Goal: Navigation & Orientation: Understand site structure

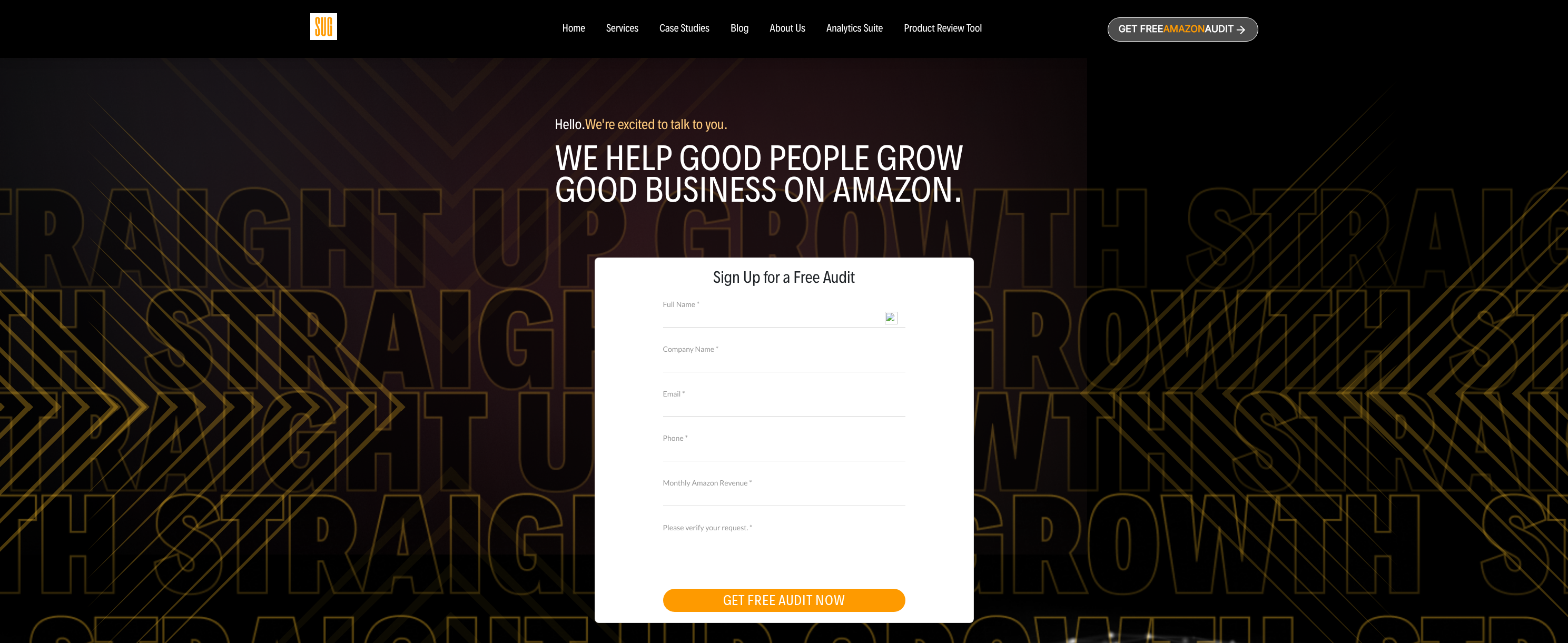
select select "English"
click at [624, 28] on div "Services" at bounding box center [622, 29] width 32 height 12
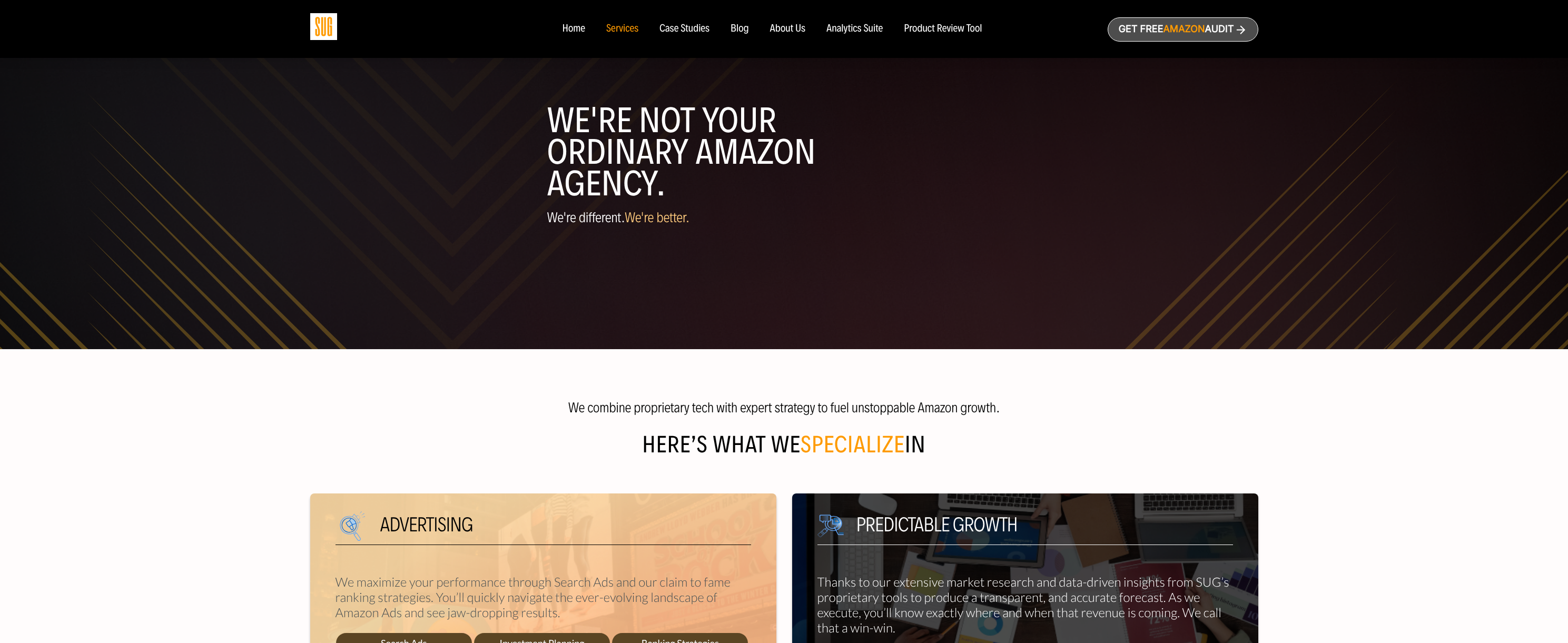
select select "English"
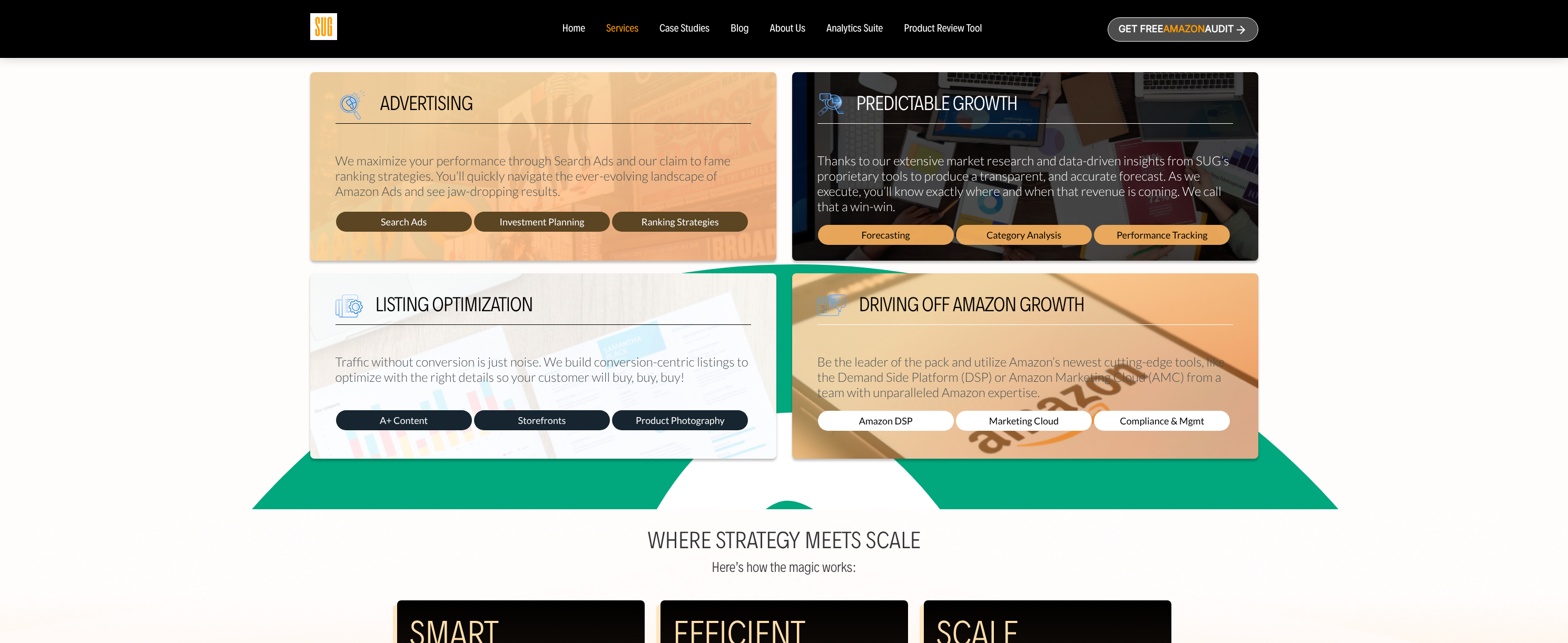
scroll to position [561, 0]
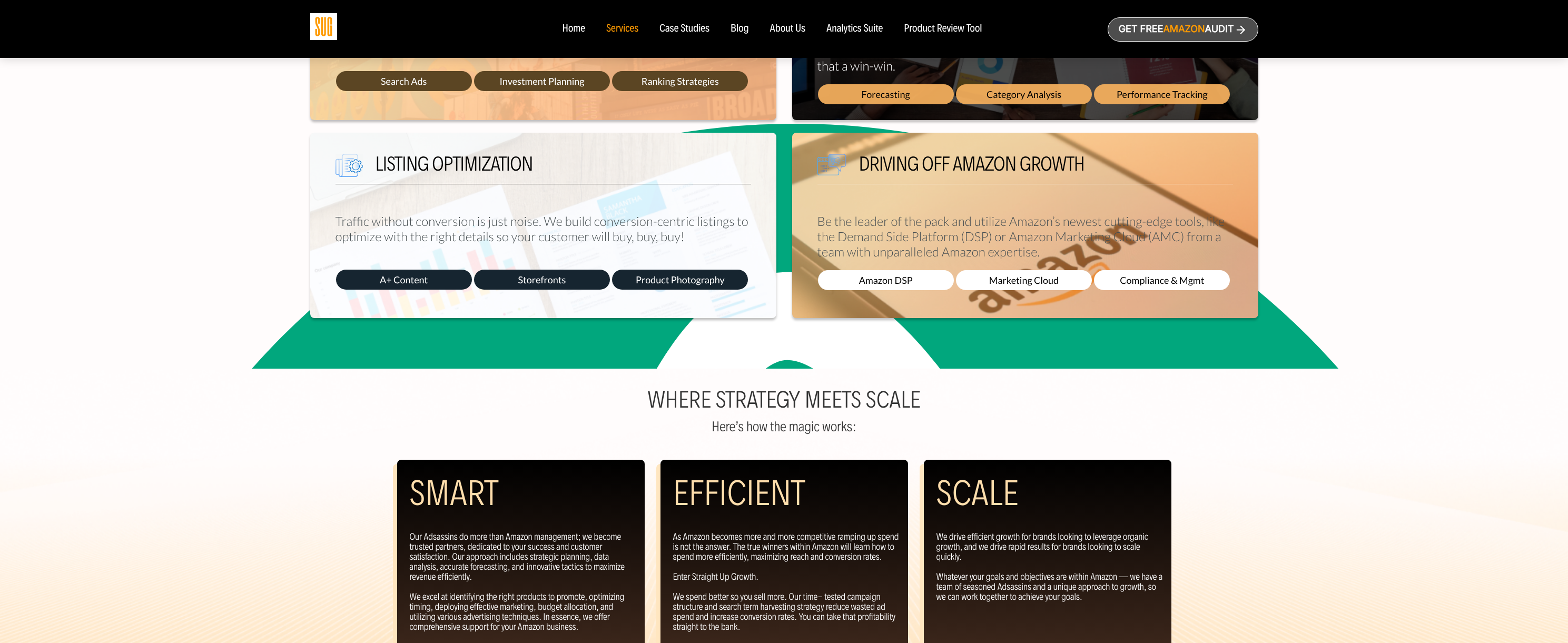
click at [421, 278] on span "A+ Content" at bounding box center [404, 279] width 136 height 20
click at [688, 284] on span "Product Photography" at bounding box center [679, 279] width 136 height 20
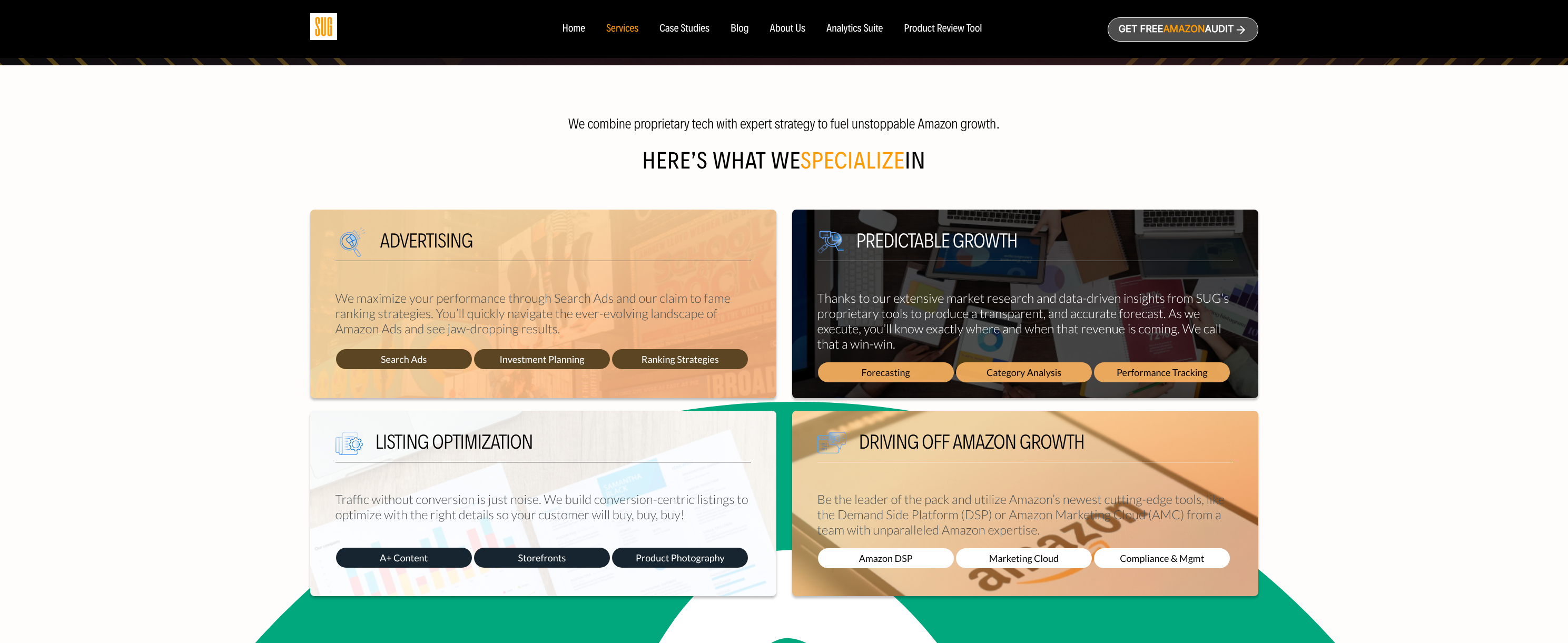
scroll to position [421, 0]
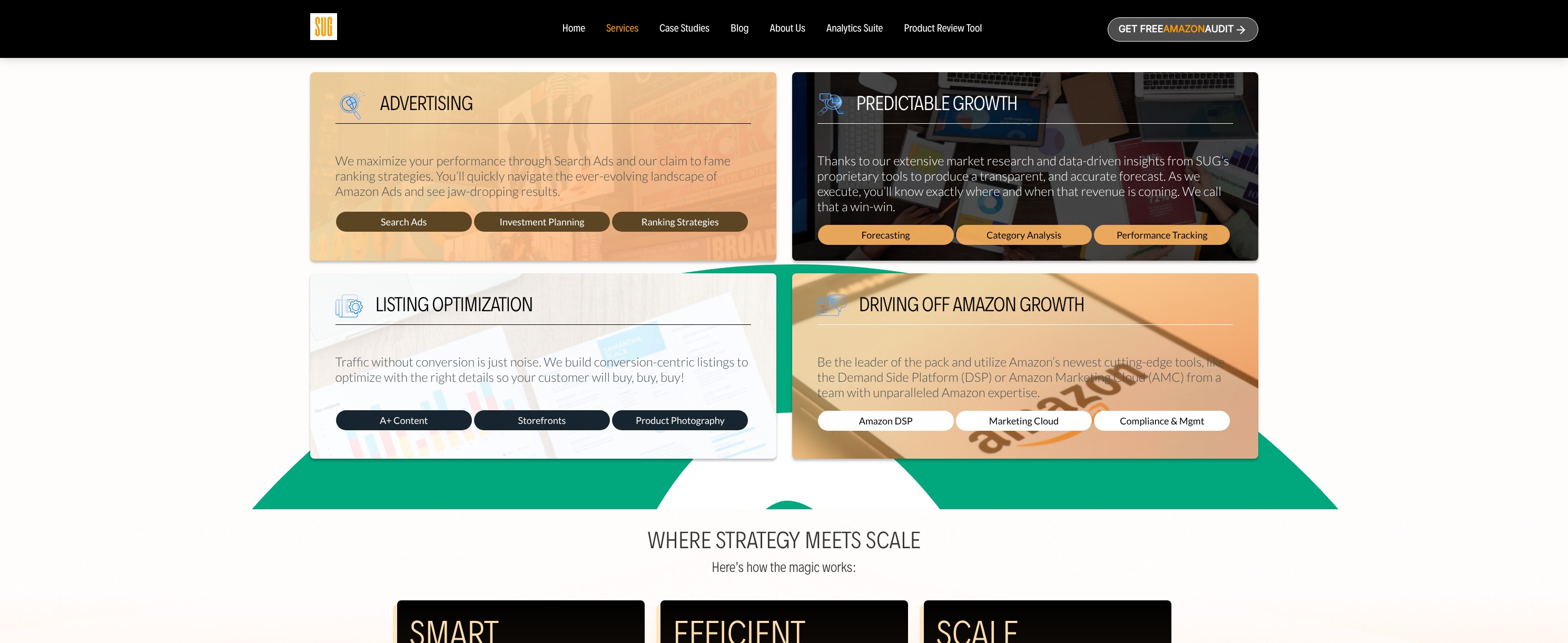
click at [679, 29] on div "Case Studies" at bounding box center [684, 29] width 50 height 12
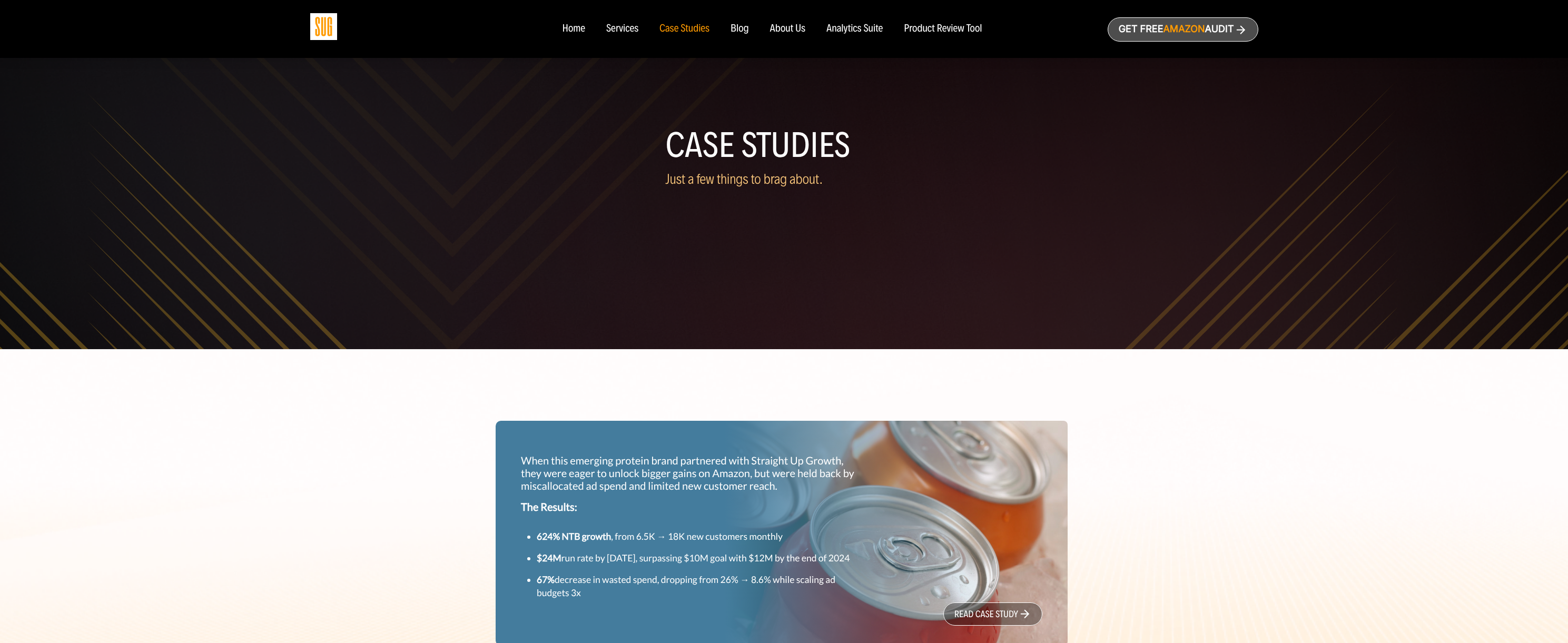
select select "English"
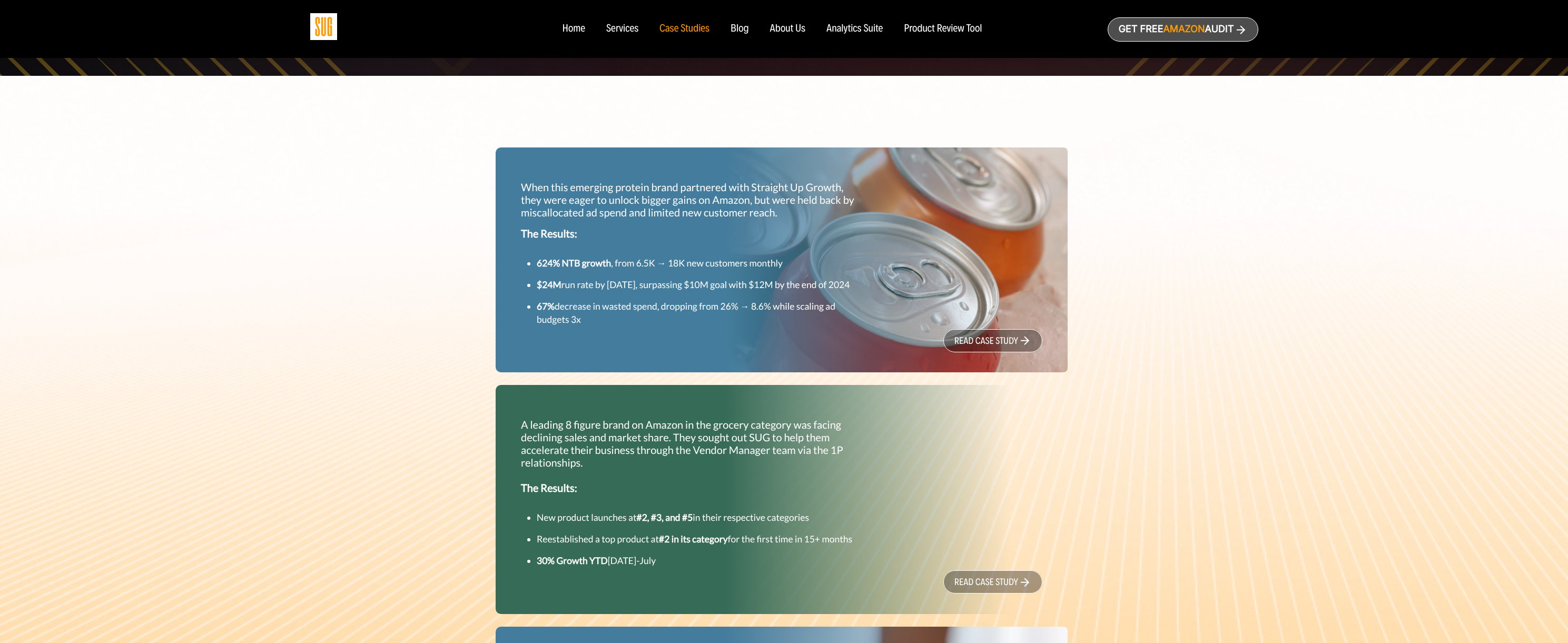
scroll to position [280, 0]
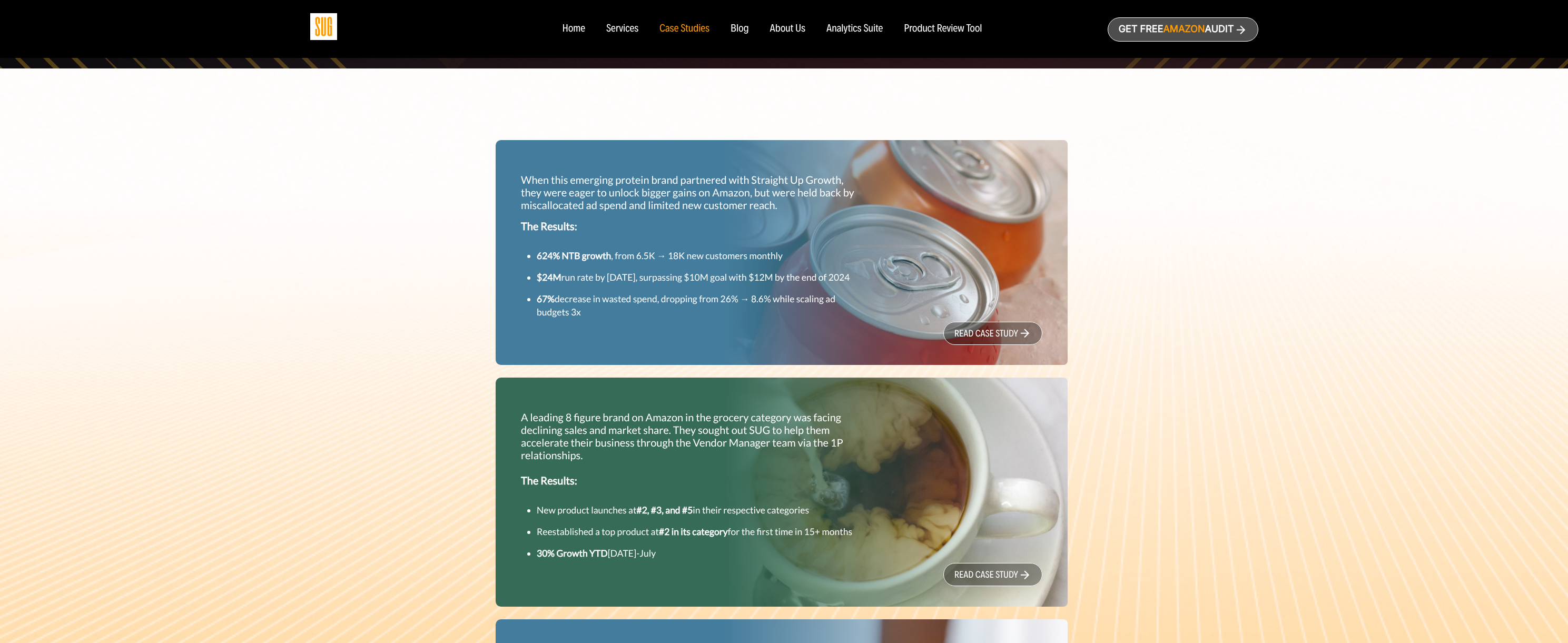
click at [990, 345] on link "read case study" at bounding box center [993, 333] width 99 height 23
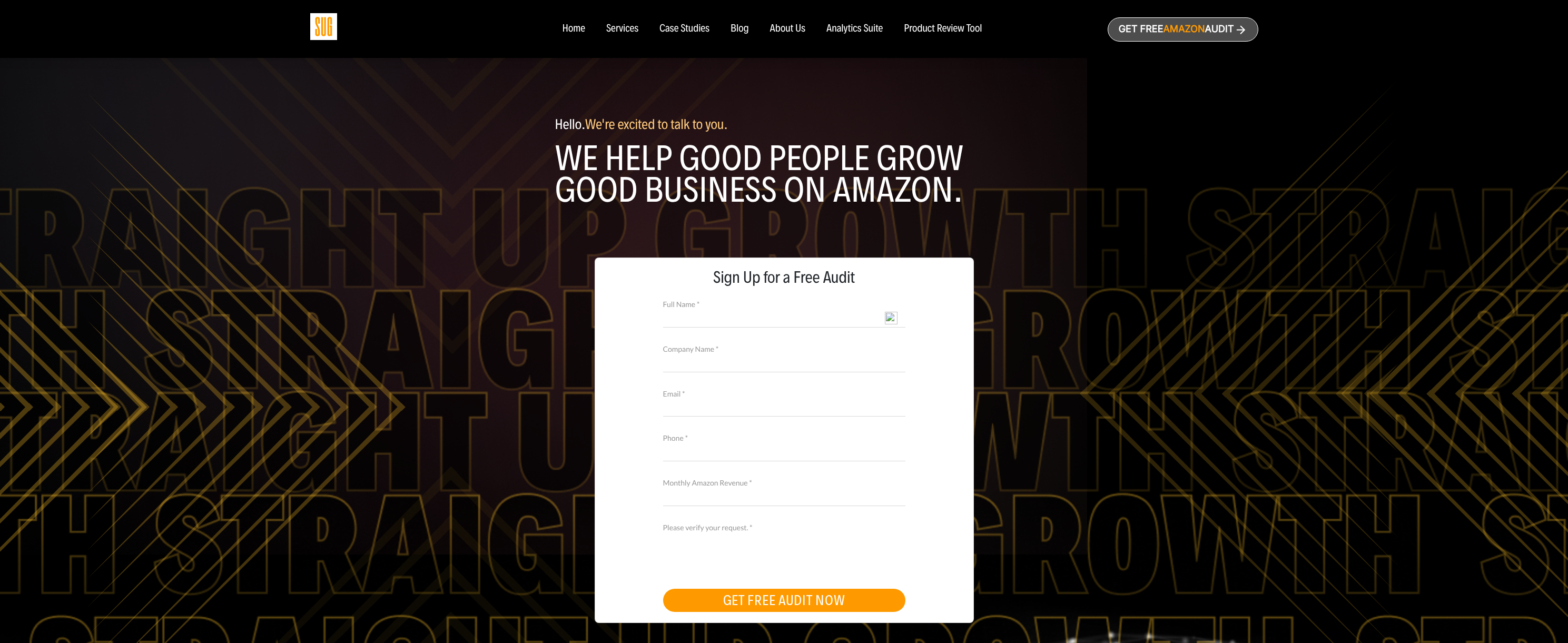
select select "English"
click at [679, 30] on div "Case Studies" at bounding box center [684, 29] width 50 height 12
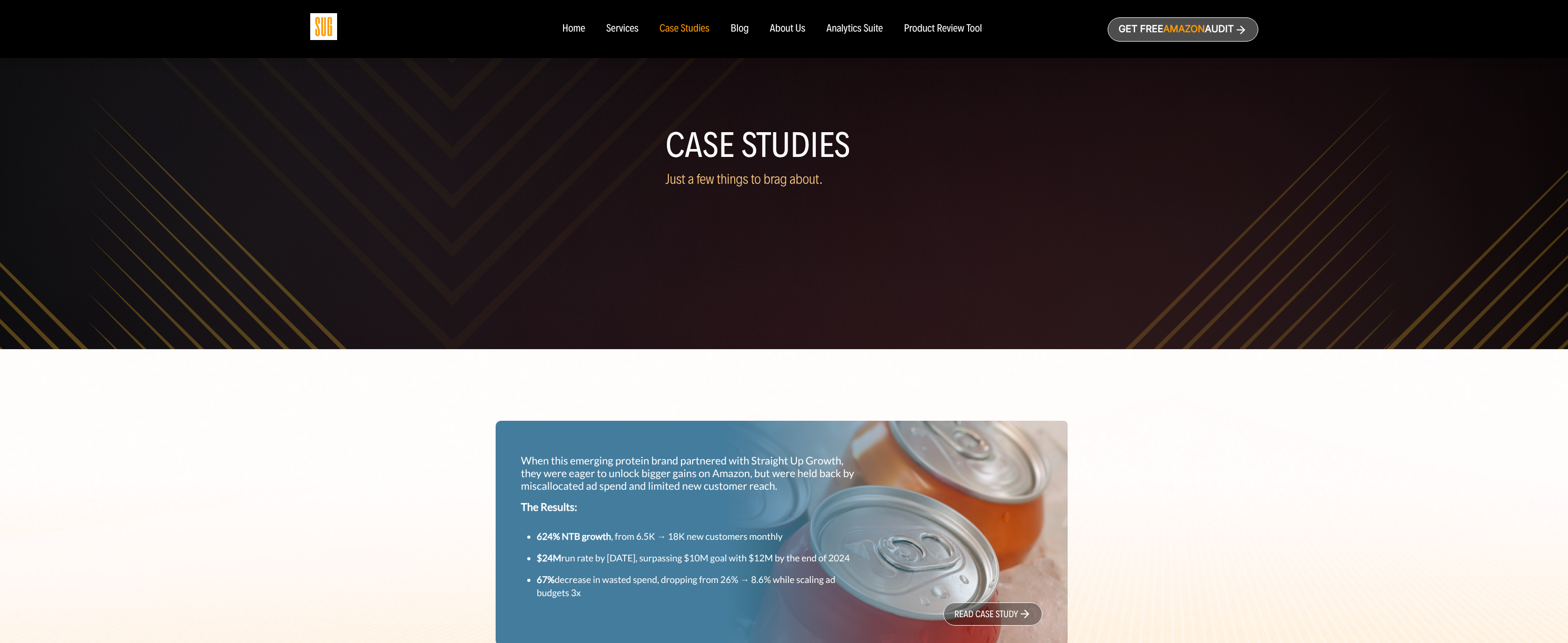
select select "English"
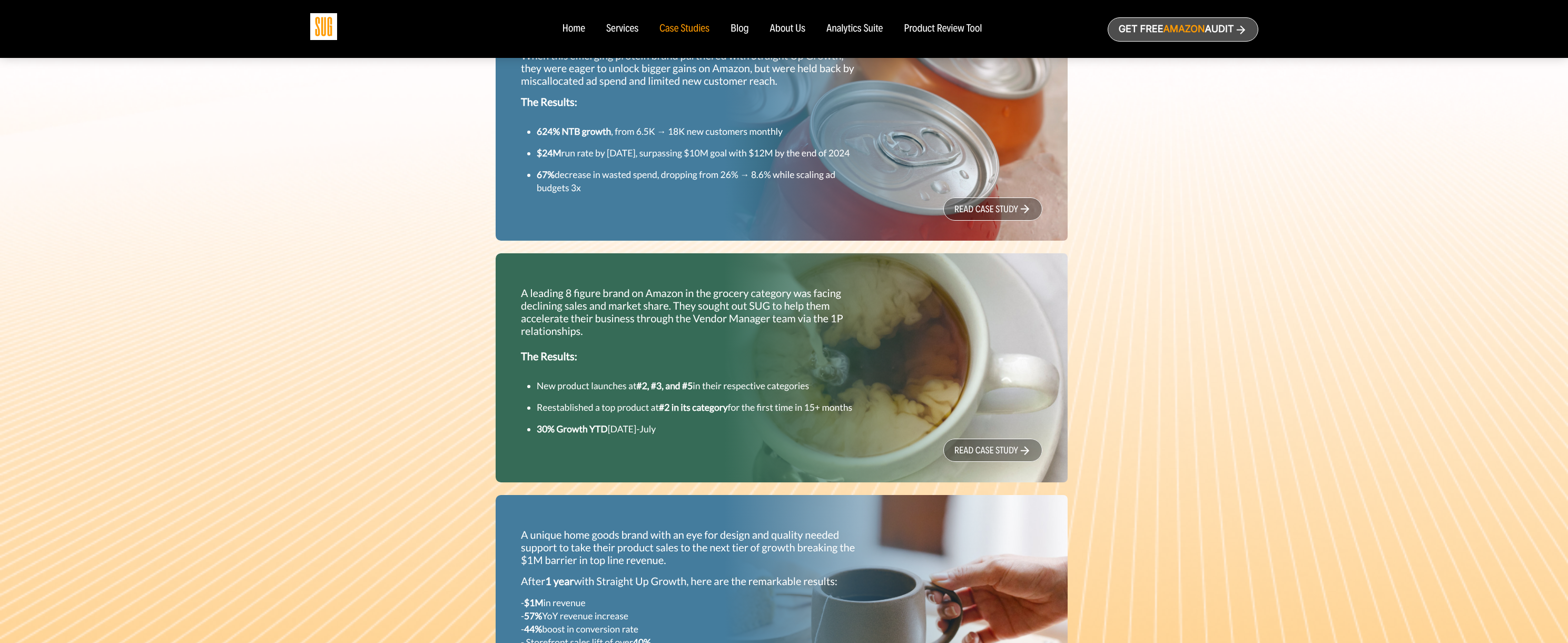
scroll to position [421, 0]
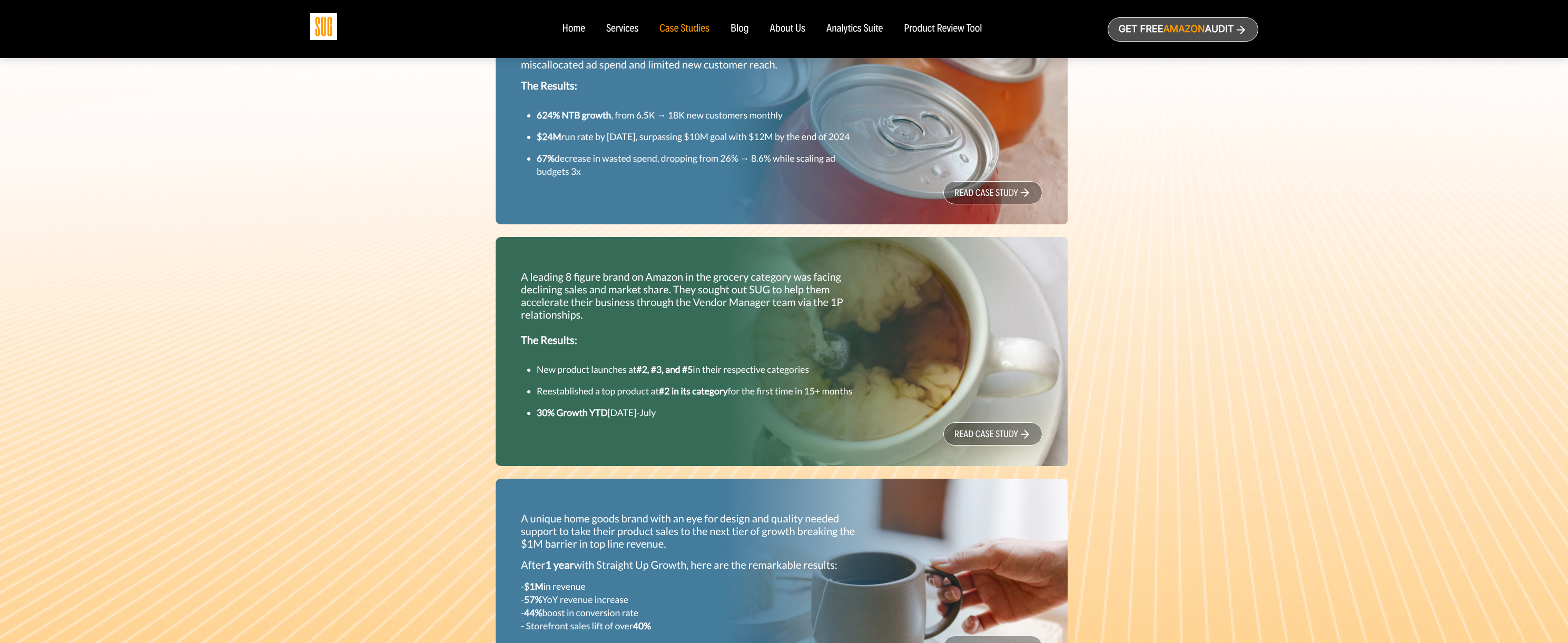
click at [1007, 445] on link "read case study" at bounding box center [993, 434] width 99 height 23
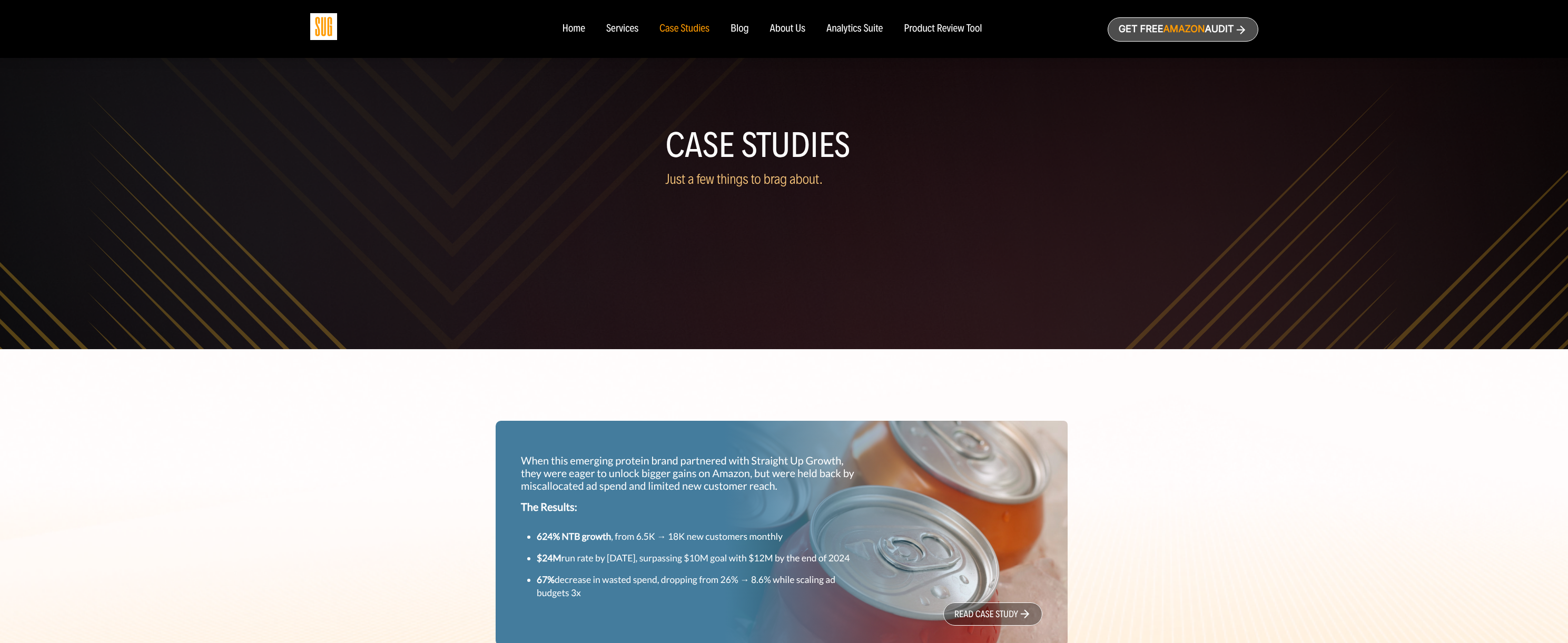
select select "English"
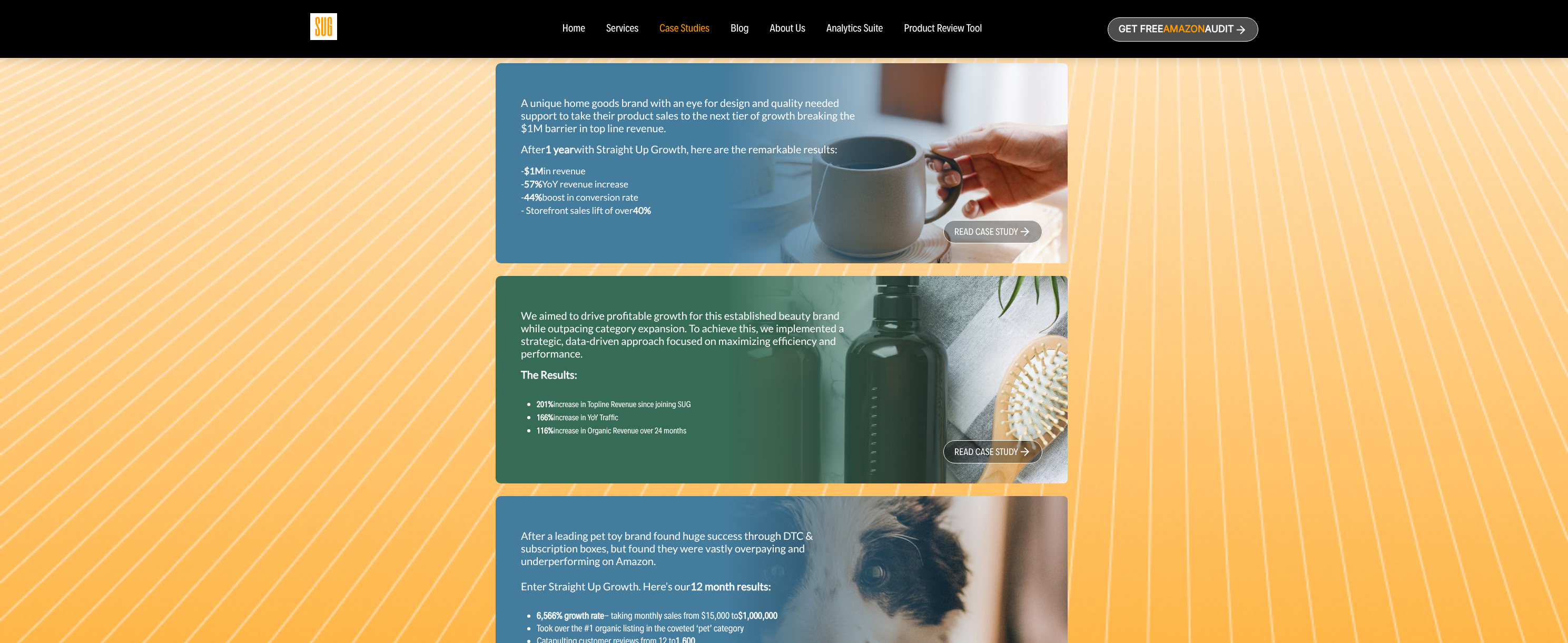
scroll to position [842, 0]
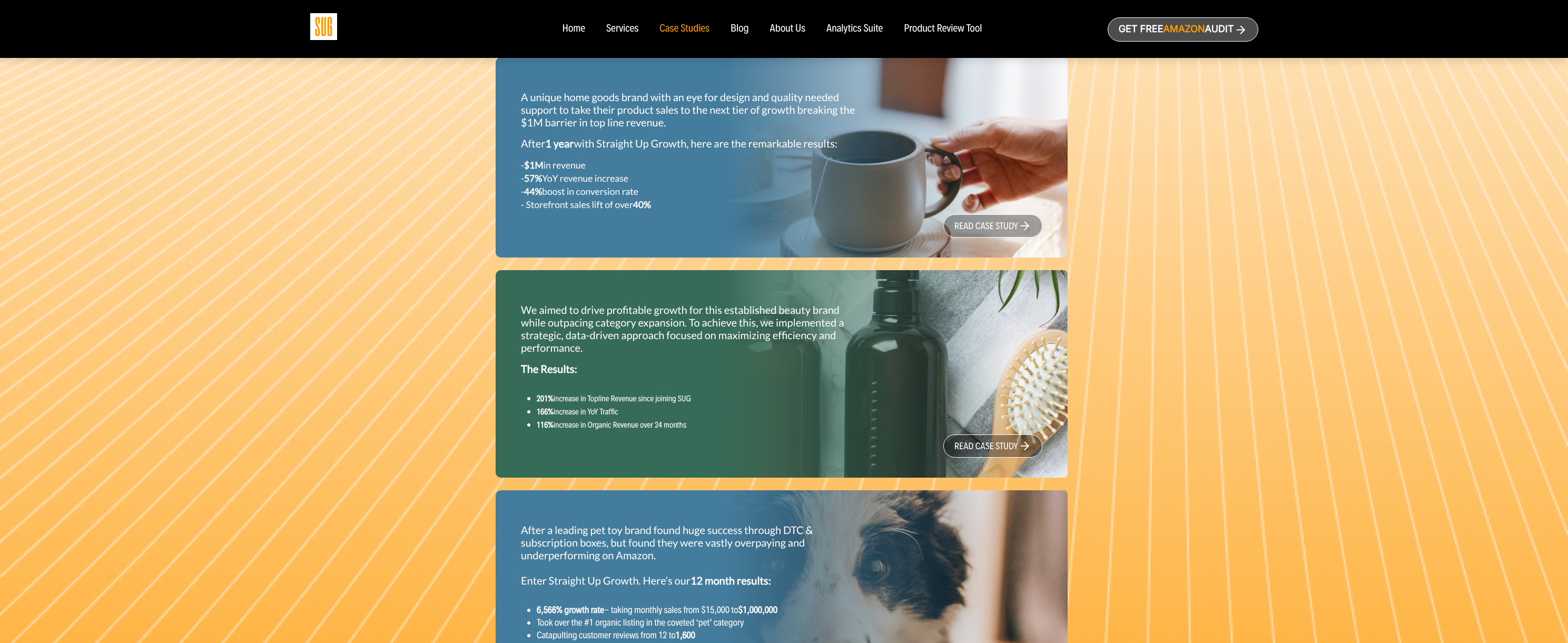
click at [996, 237] on link "read case study" at bounding box center [993, 226] width 99 height 23
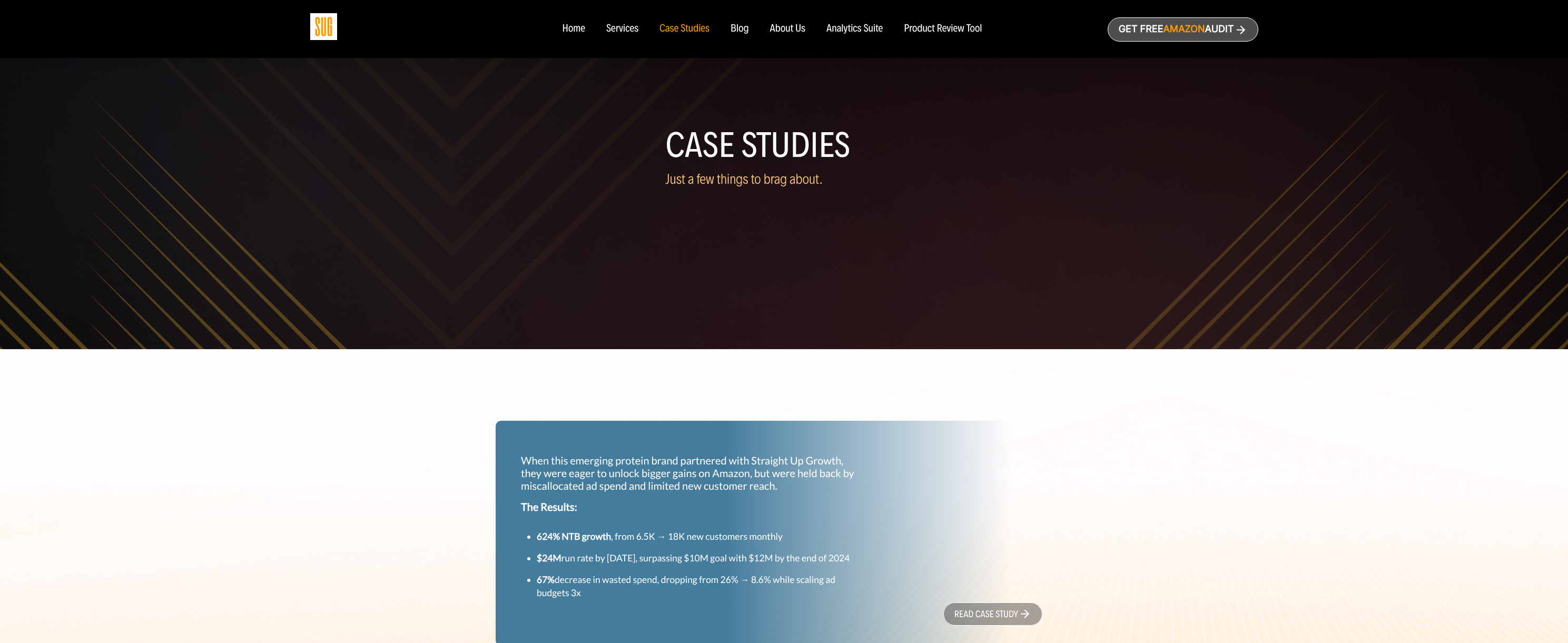
select select "English"
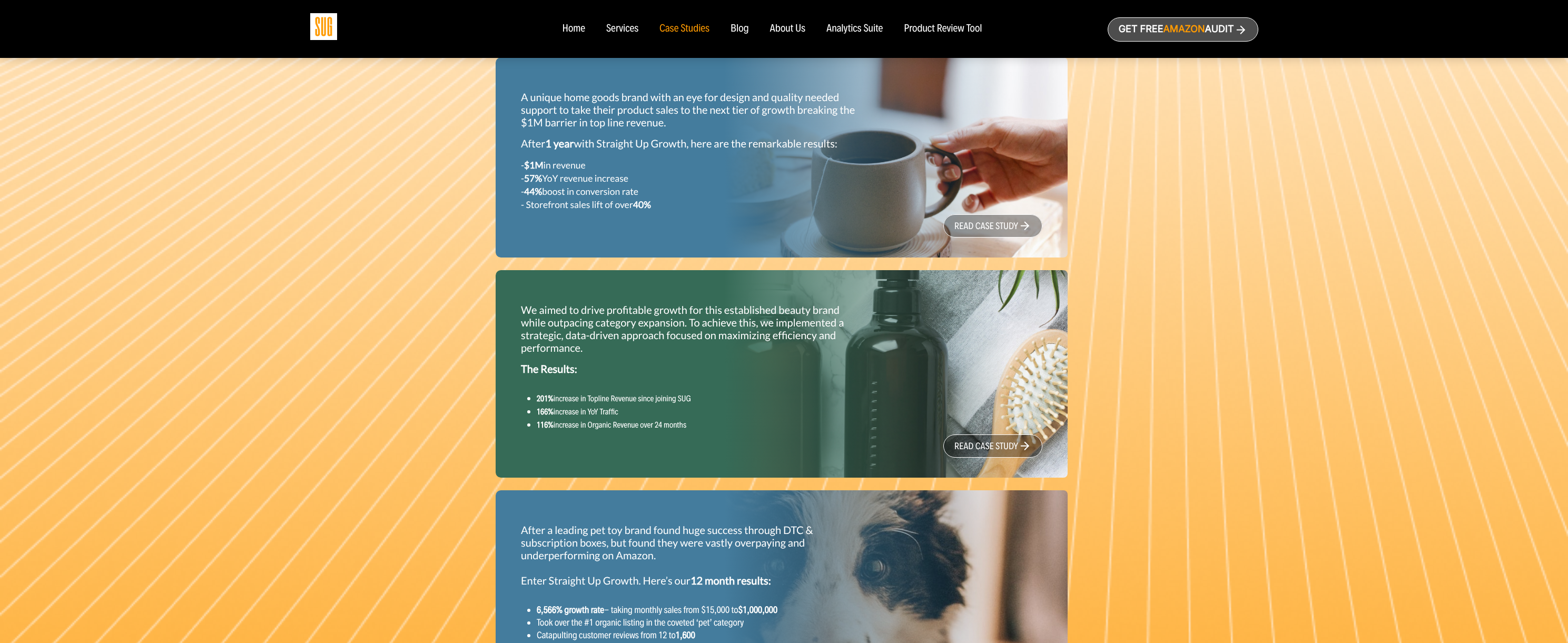
click at [932, 26] on div "Product Review Tool" at bounding box center [943, 29] width 78 height 12
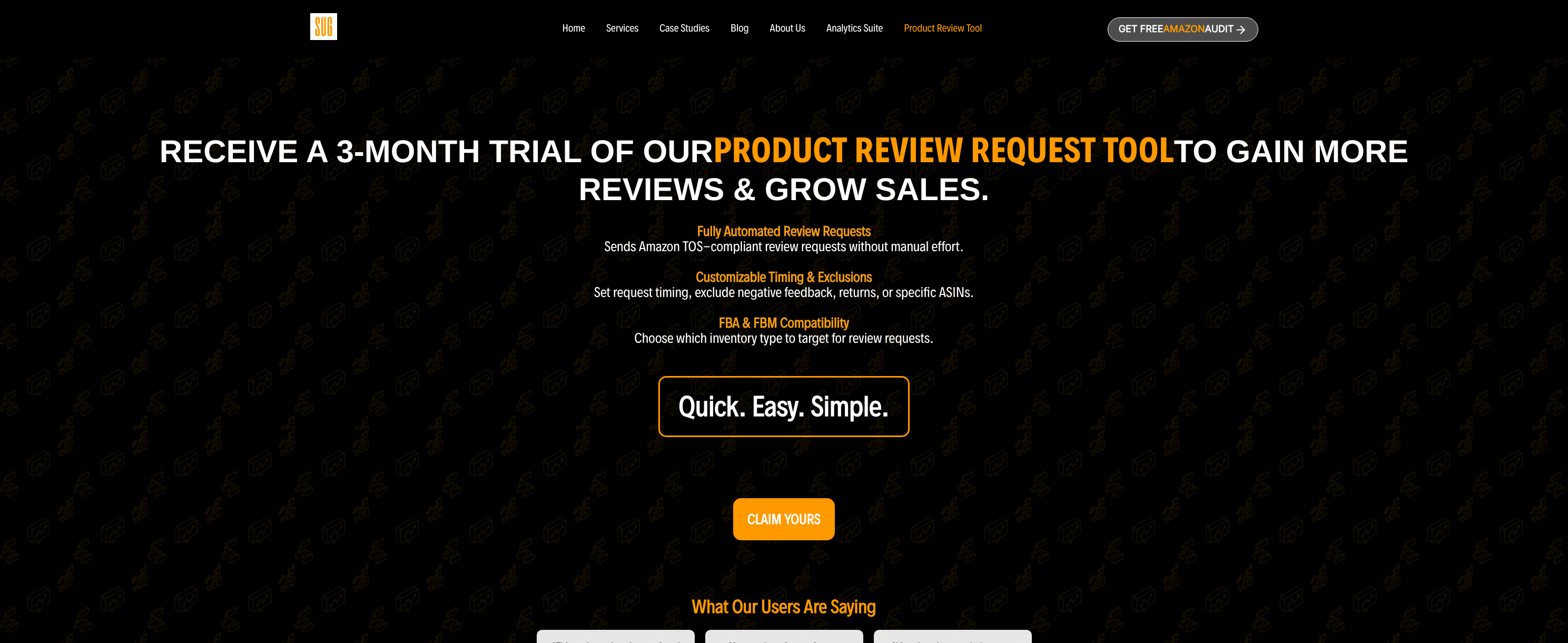
select select "English"
click at [786, 27] on div "About Us" at bounding box center [788, 29] width 36 height 12
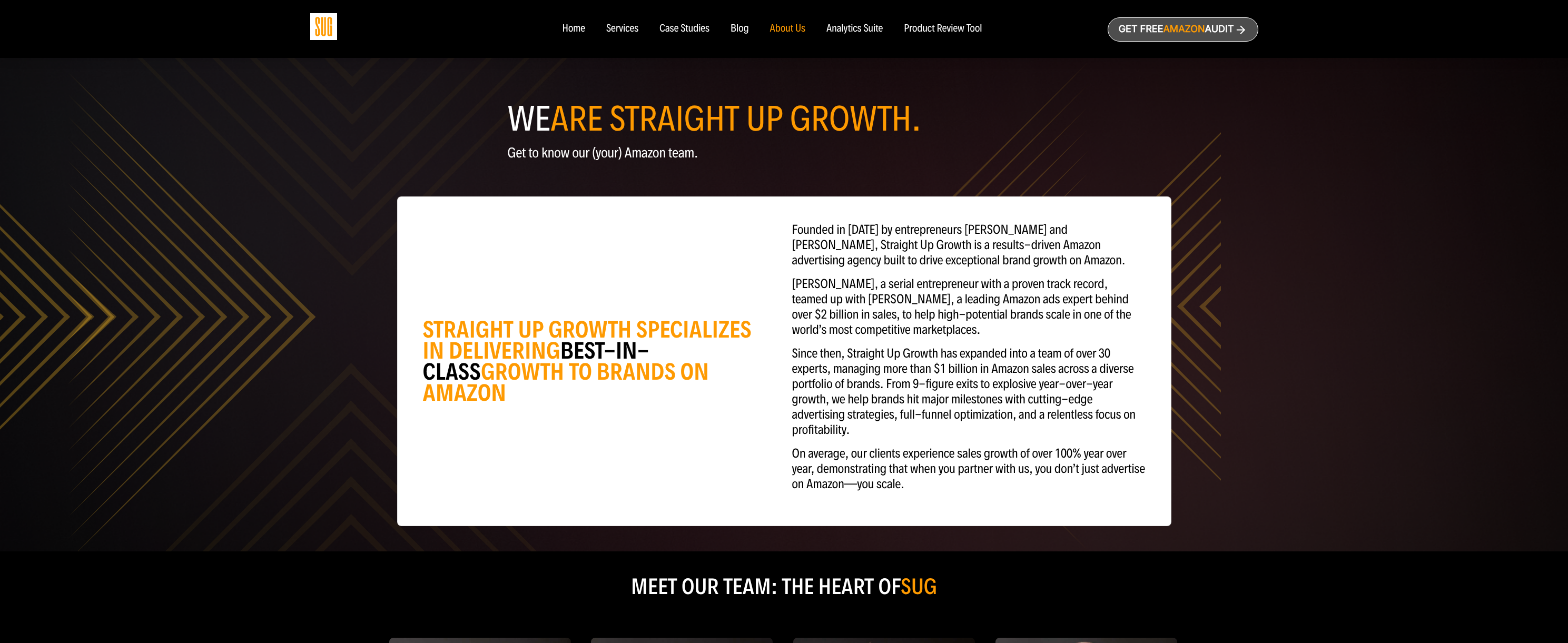
select select "English"
click at [566, 27] on div "Home" at bounding box center [573, 29] width 23 height 12
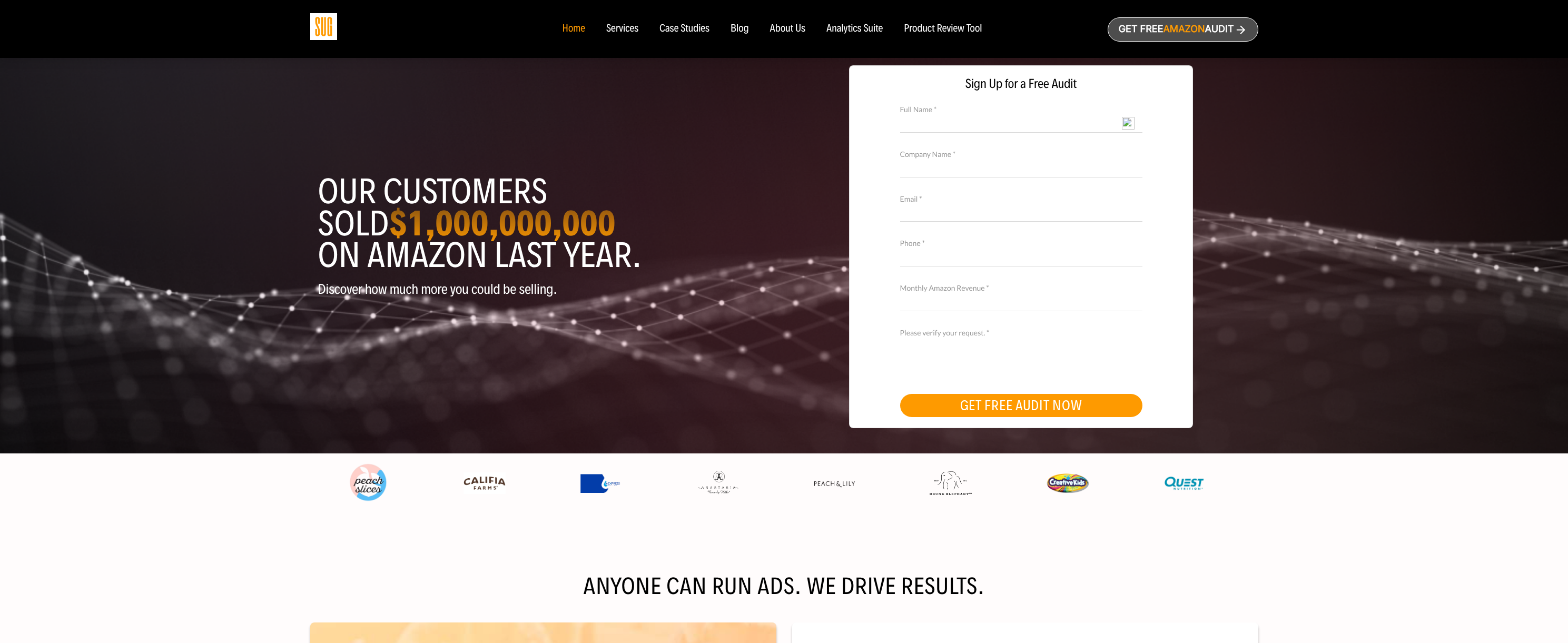
select select "English"
